Goal: Information Seeking & Learning: Understand process/instructions

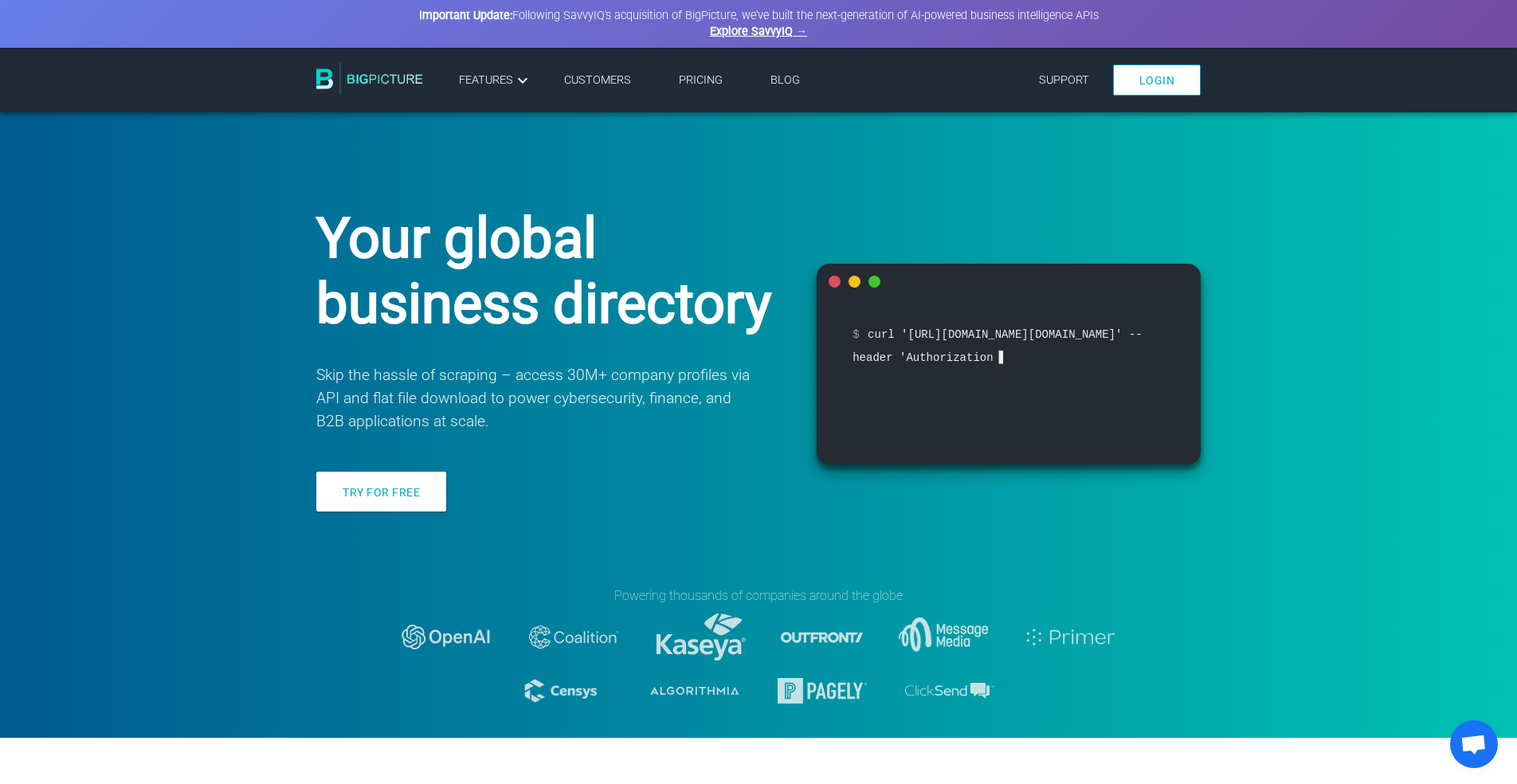
click at [675, 84] on li "Pricing" at bounding box center [701, 80] width 92 height 25
click at [687, 79] on link "Pricing" at bounding box center [700, 80] width 44 height 13
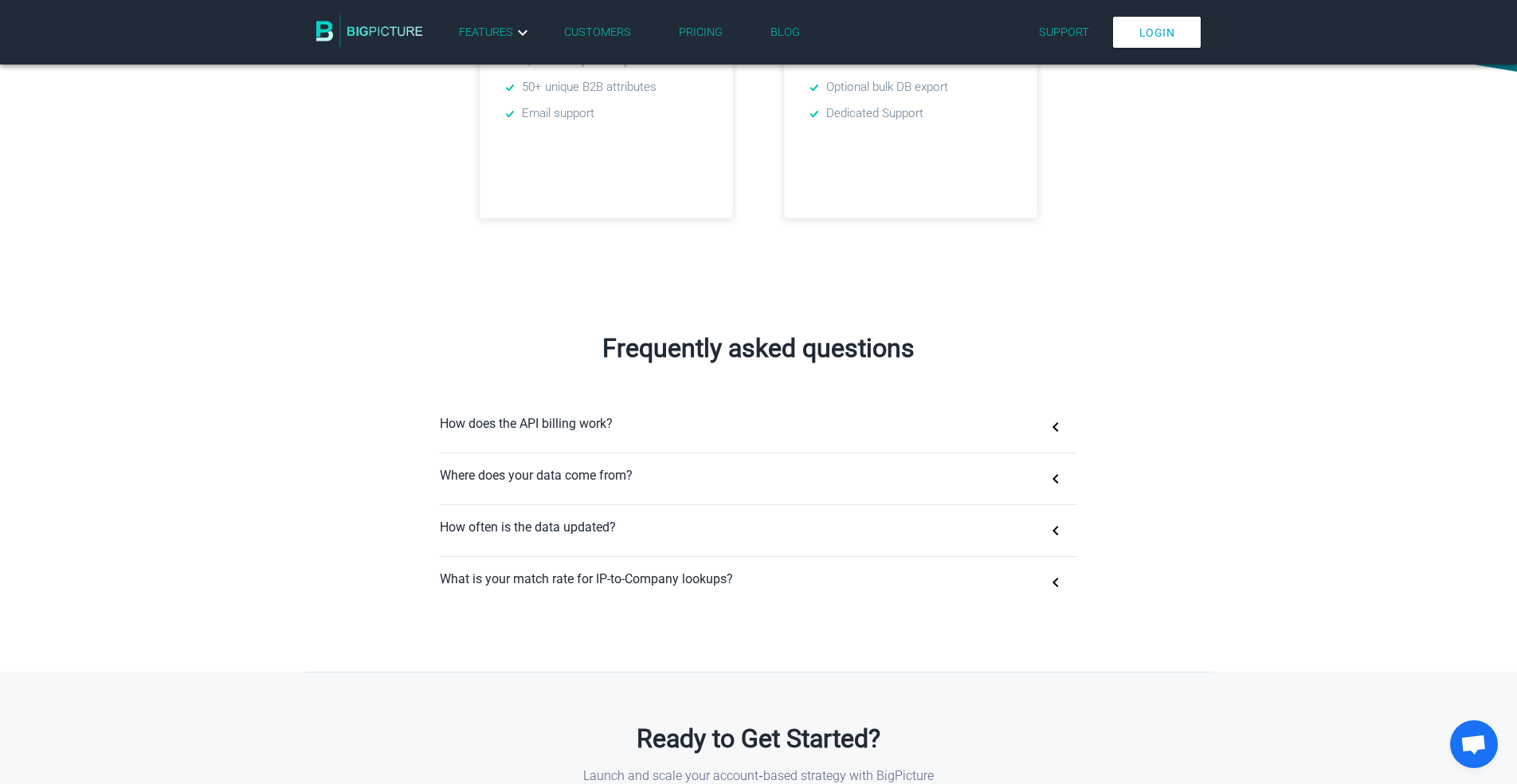
scroll to position [937, 0]
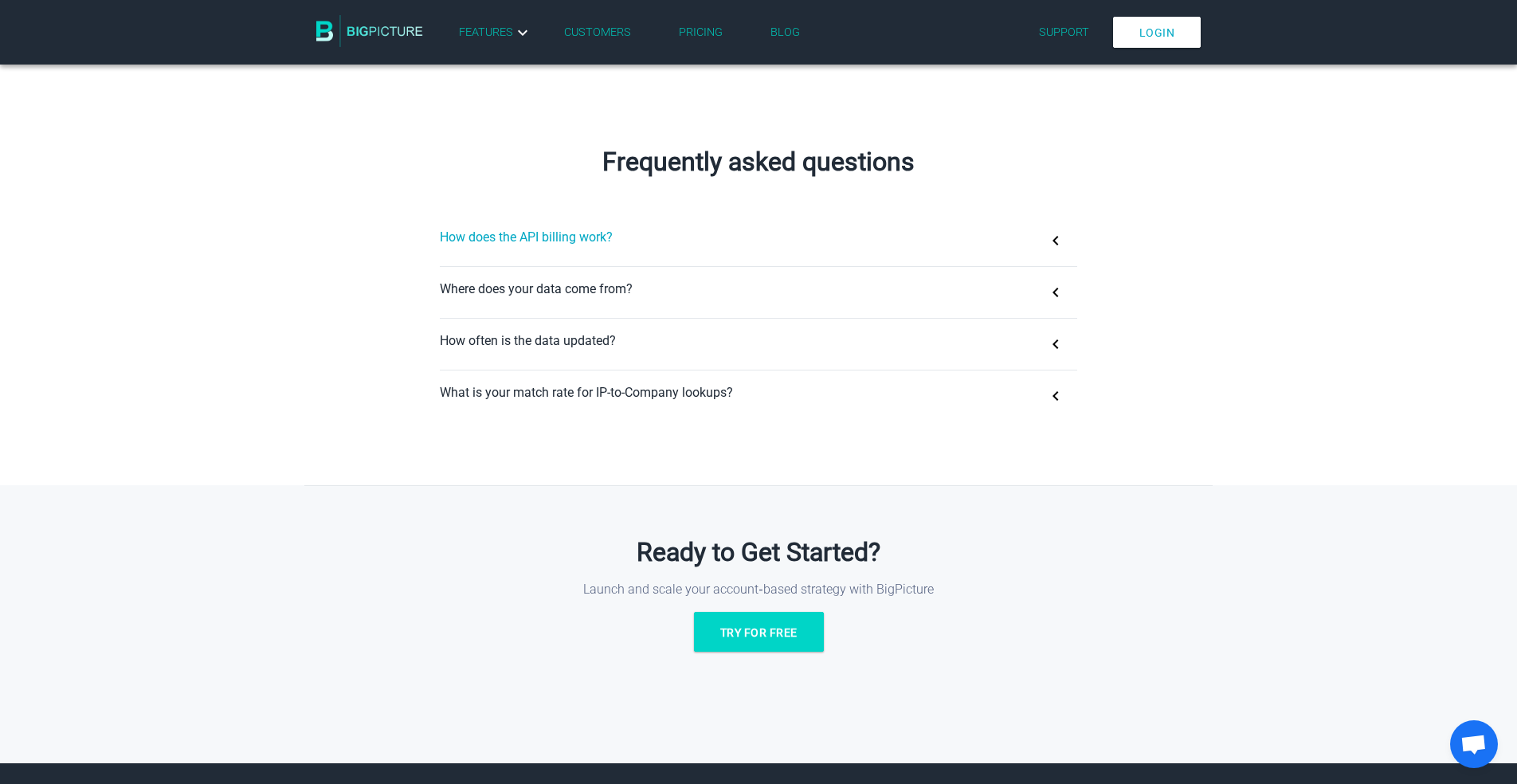
click at [1045, 234] on button "How does the API billing work?" at bounding box center [759, 240] width 638 height 51
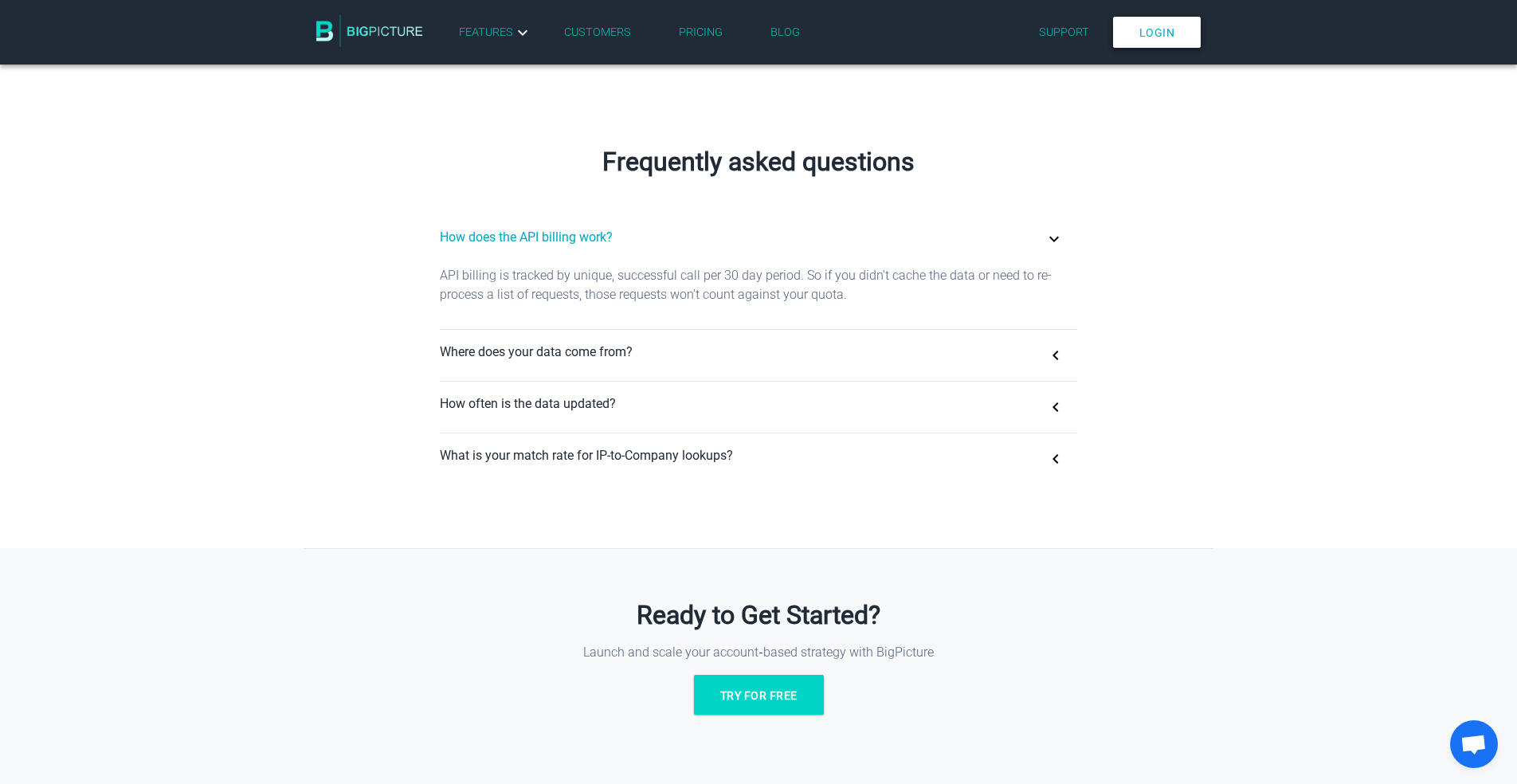
click at [1176, 29] on link "Login" at bounding box center [1157, 32] width 89 height 31
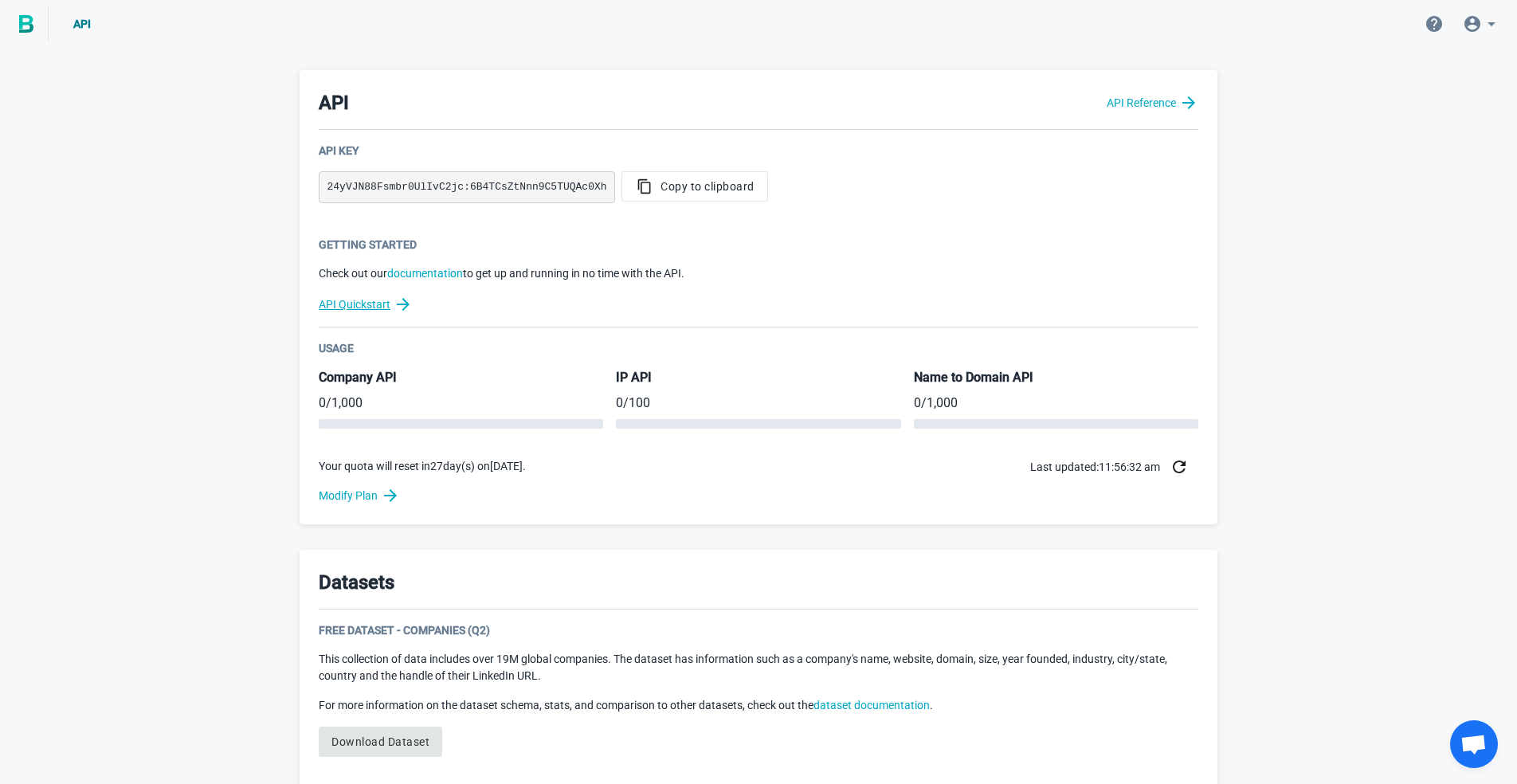
click at [366, 300] on link "API Quickstart" at bounding box center [758, 304] width 879 height 19
click at [644, 189] on icon "button" at bounding box center [644, 186] width 19 height 16
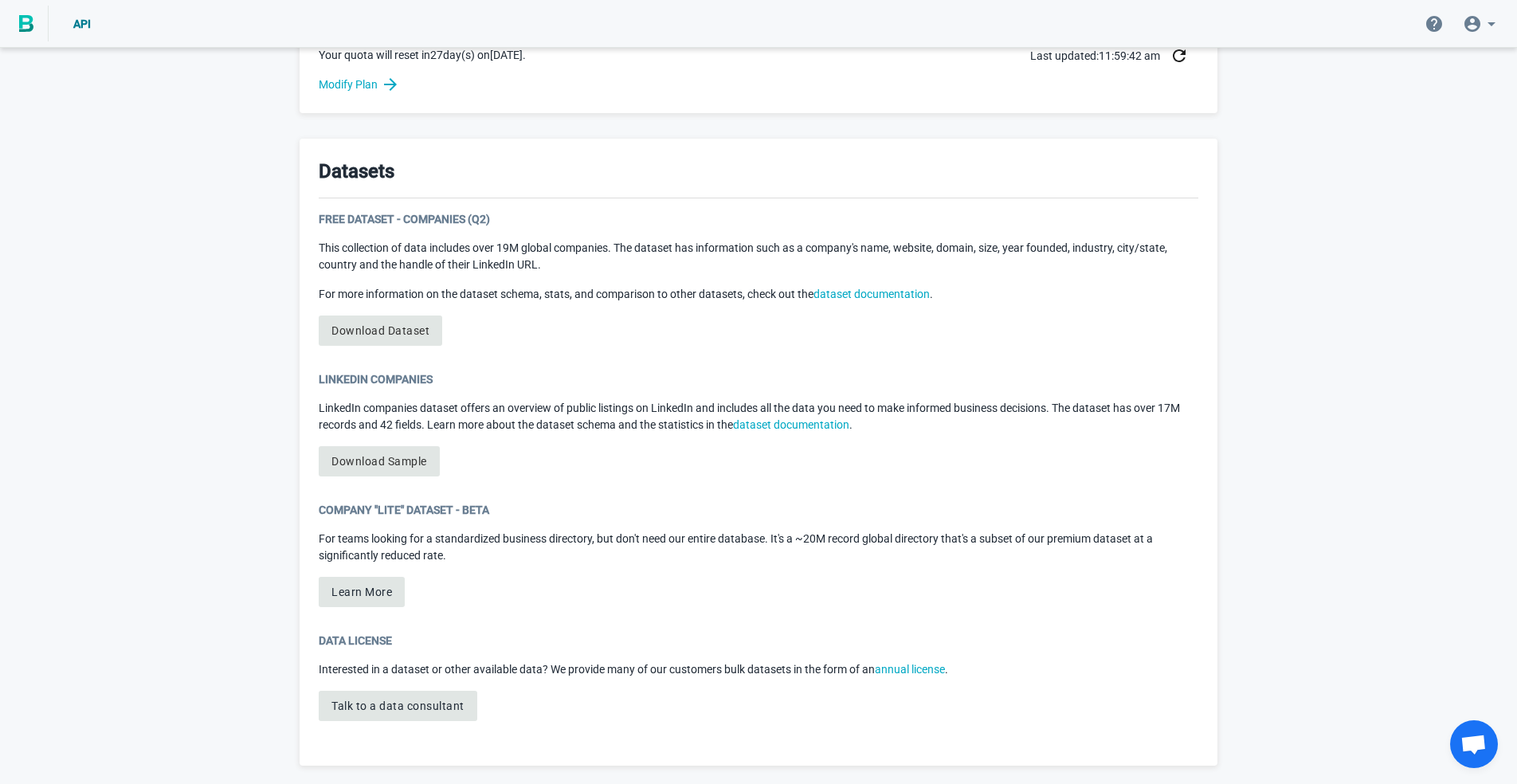
scroll to position [410, 0]
